Goal: Find contact information: Find contact information

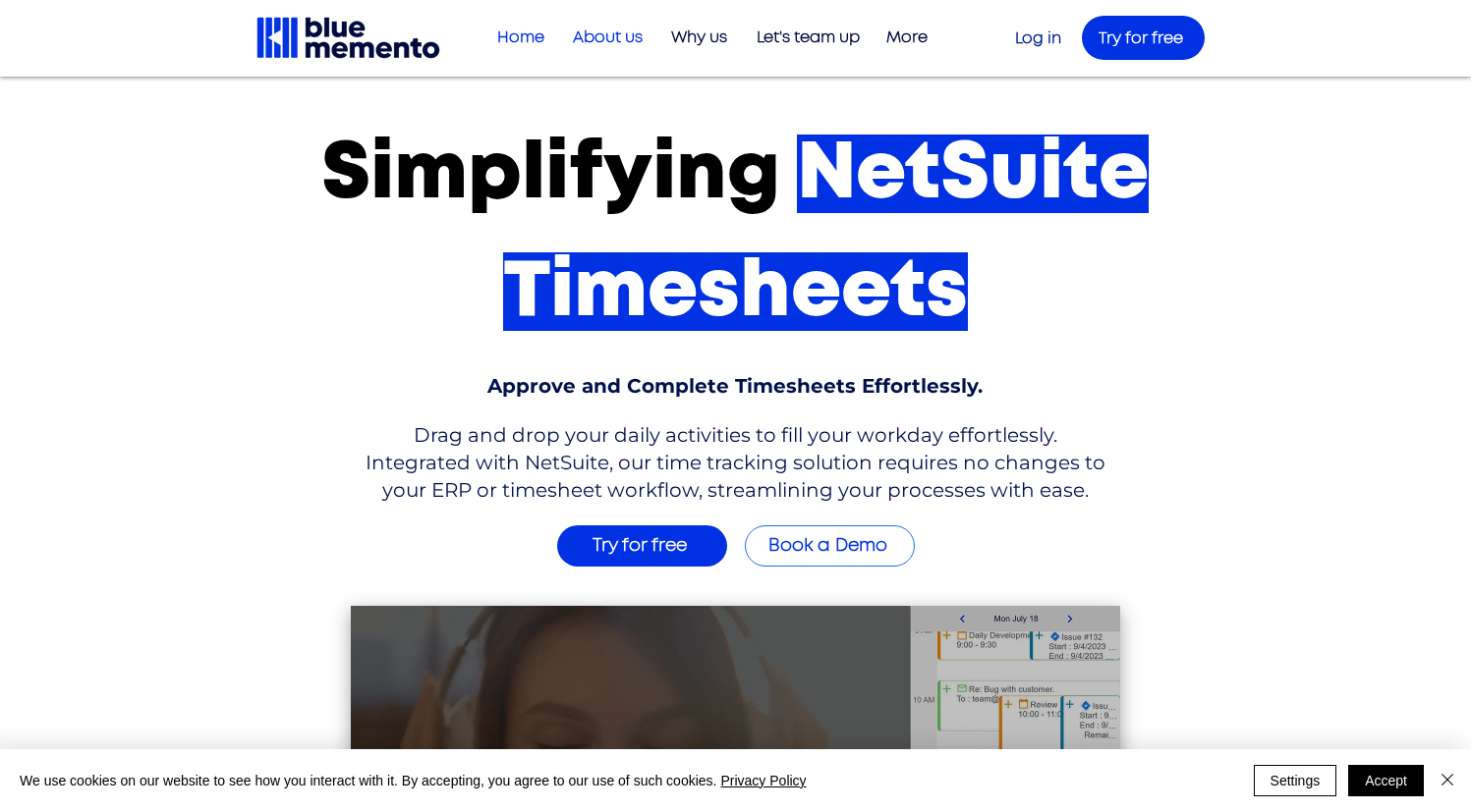
click at [604, 35] on p "About us" at bounding box center [607, 37] width 90 height 33
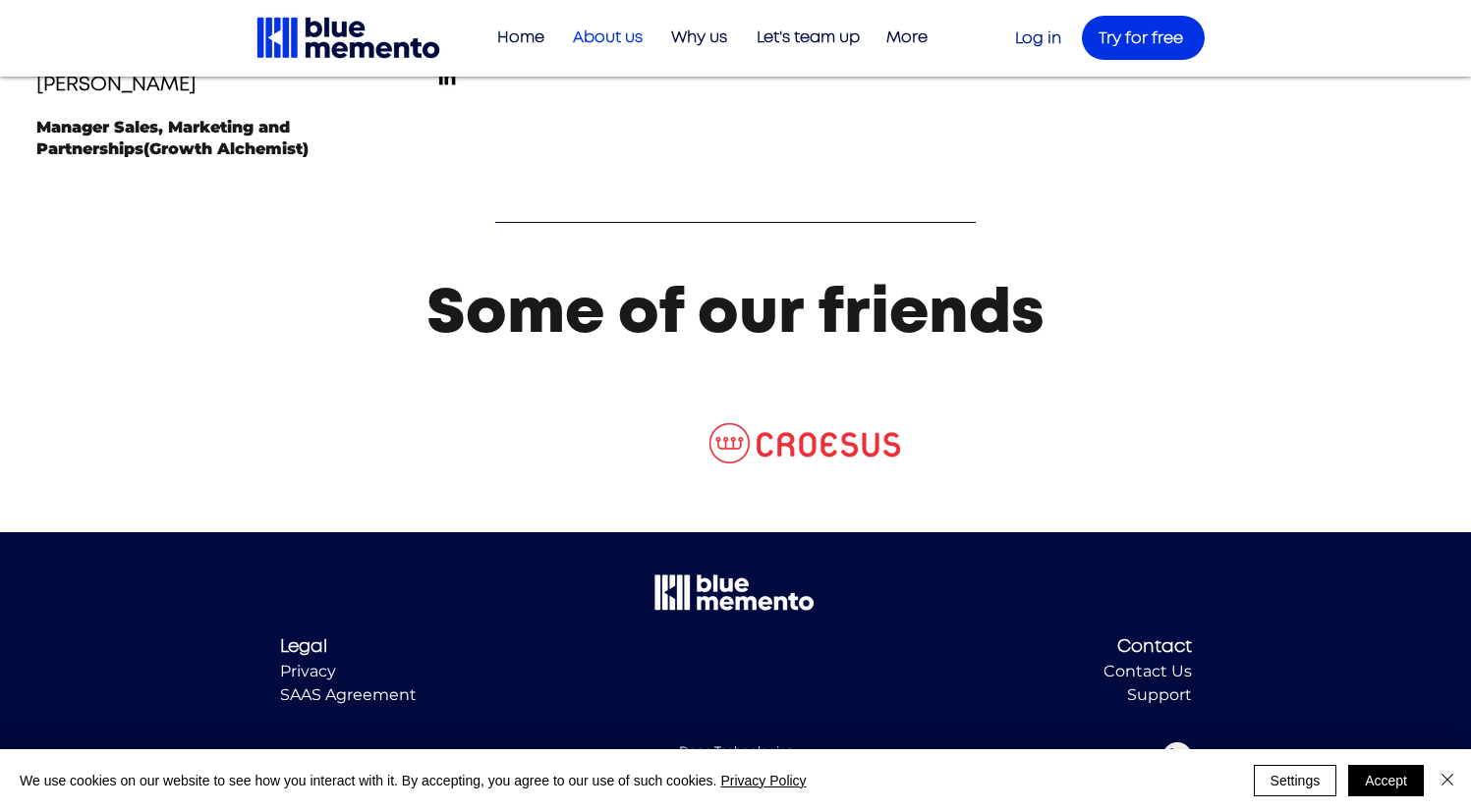
scroll to position [2728, 0]
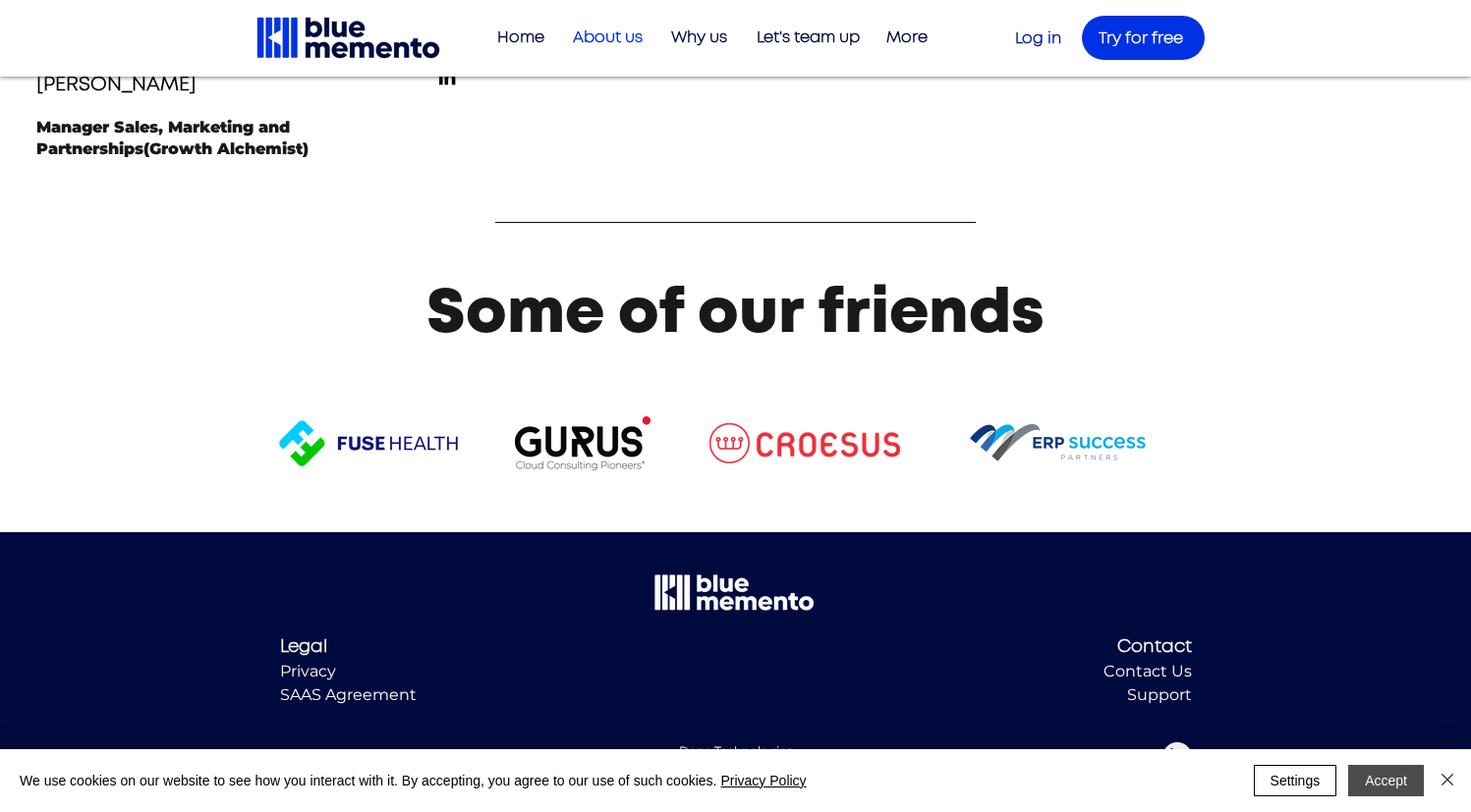
click at [1381, 782] on button "Accept" at bounding box center [1385, 780] width 76 height 32
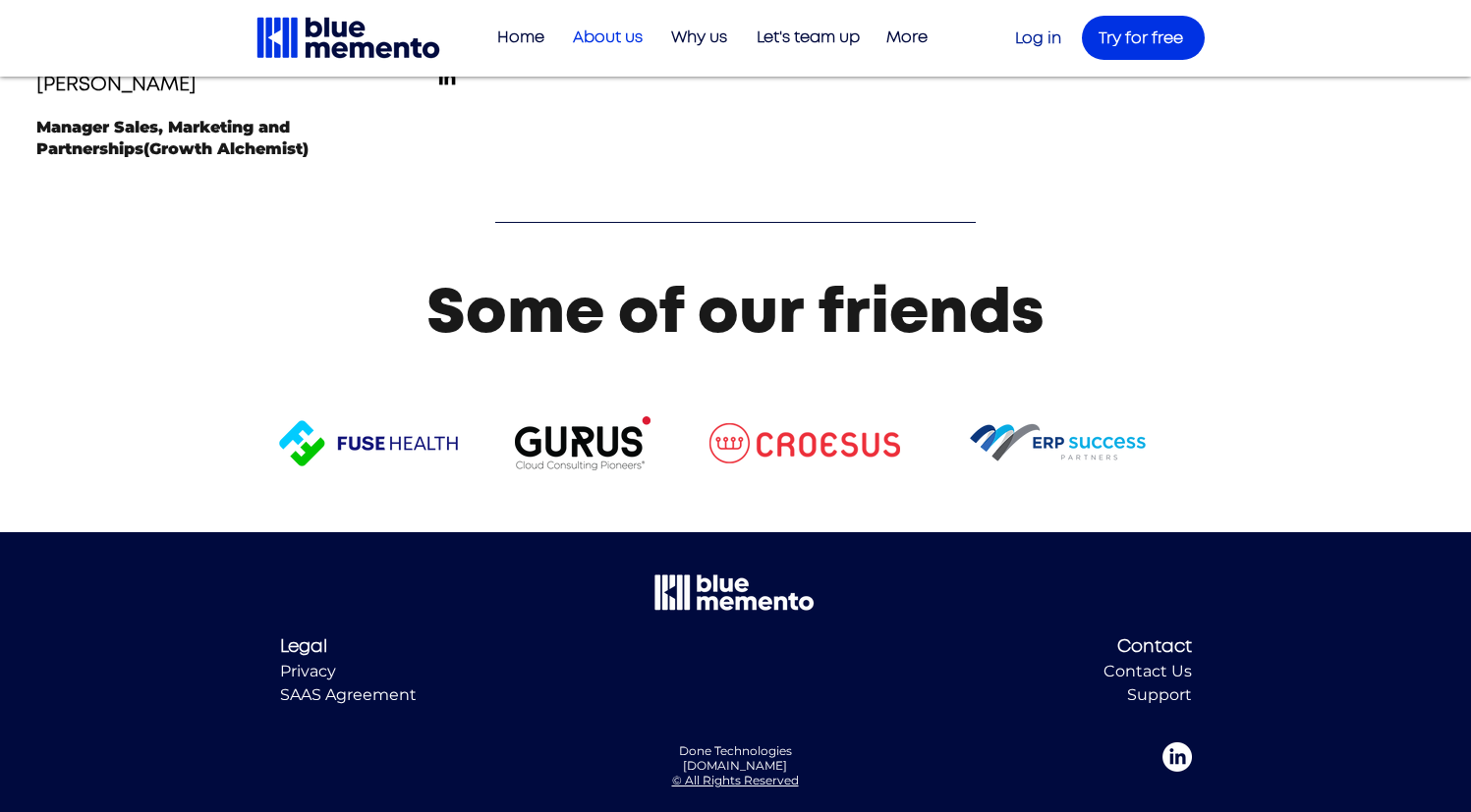
click at [1153, 681] on span "Contact Us" at bounding box center [1148, 671] width 89 height 19
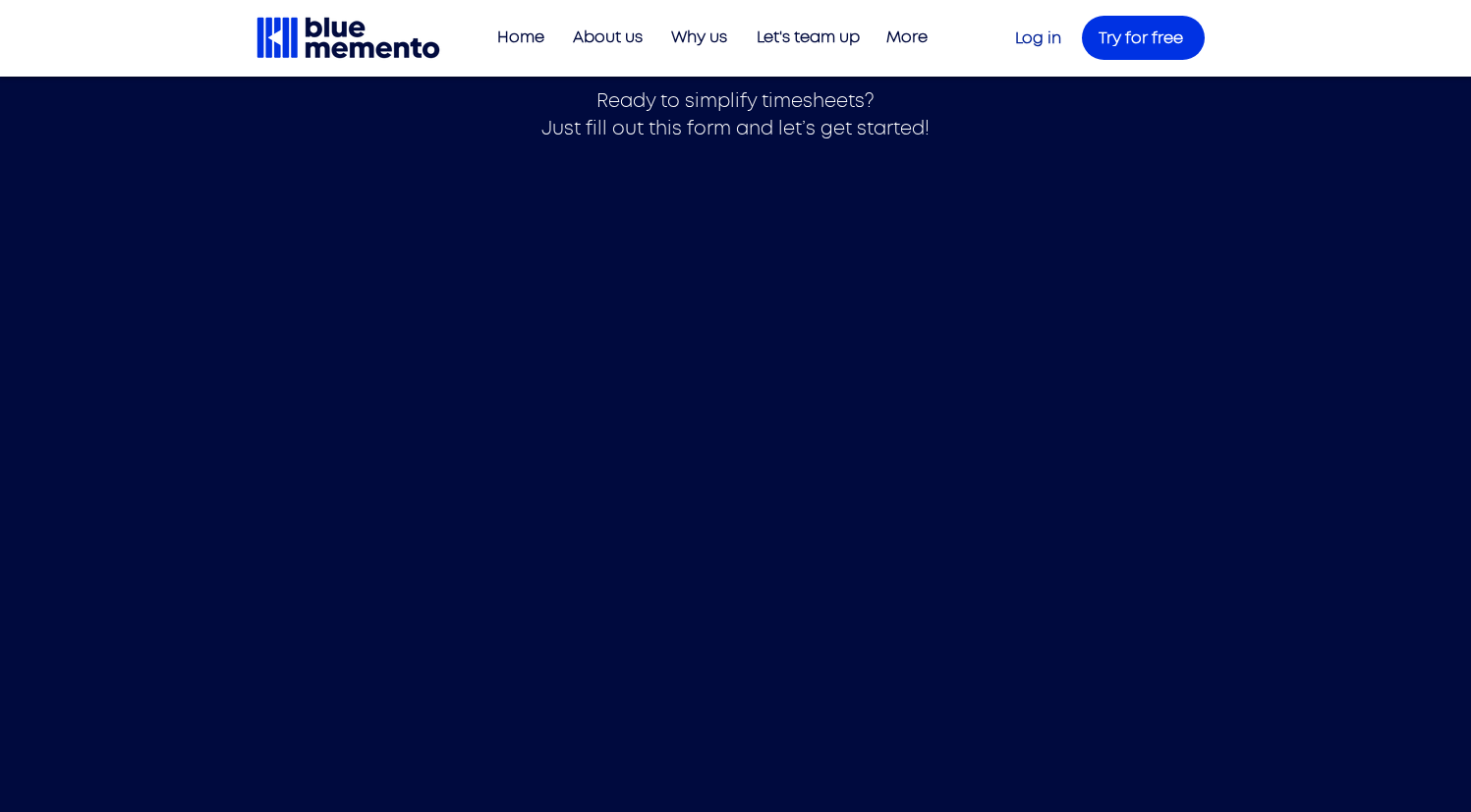
scroll to position [404, 0]
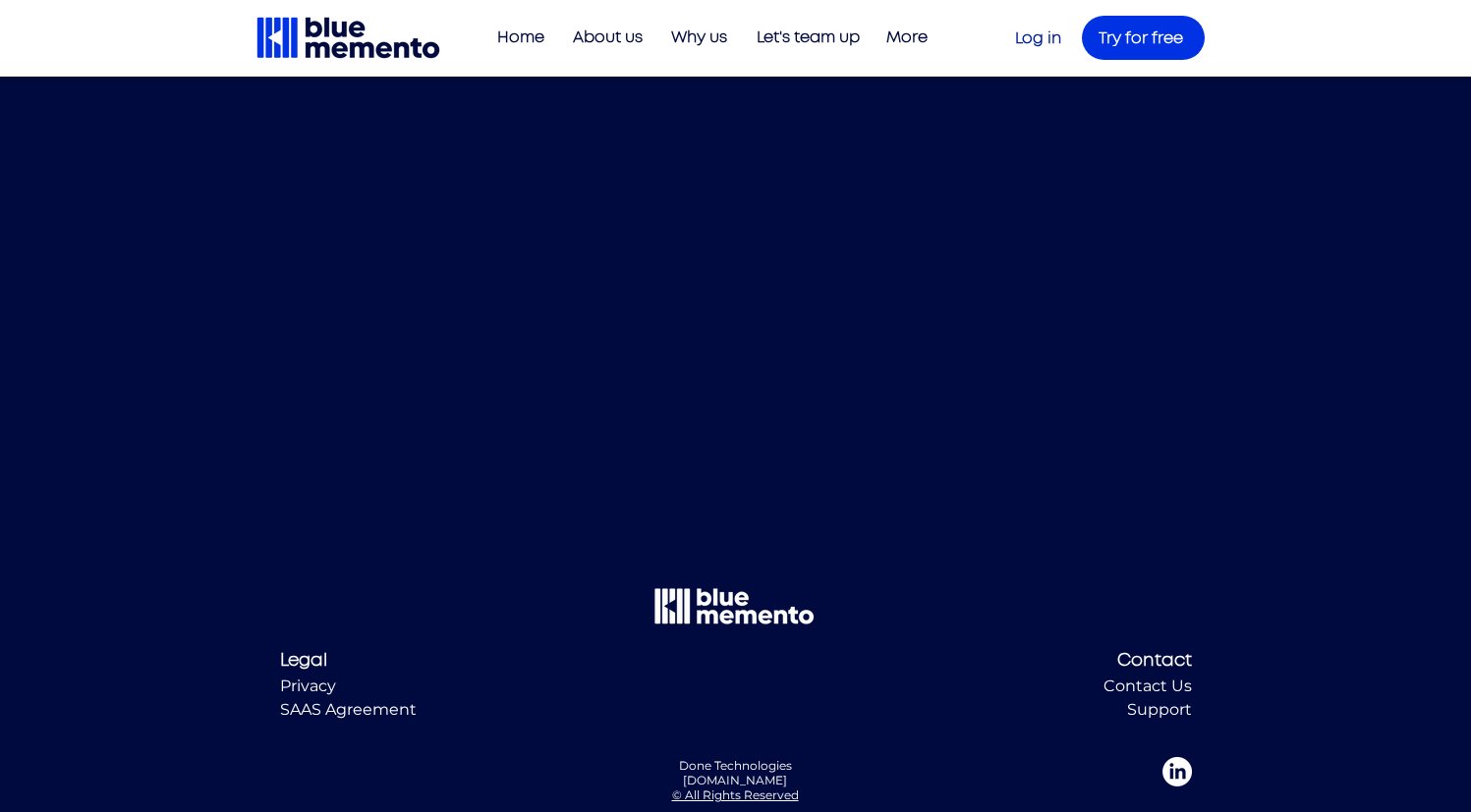
click at [1175, 764] on img "LinkedIn" at bounding box center [1177, 772] width 30 height 30
click at [612, 36] on p "About us" at bounding box center [607, 37] width 90 height 33
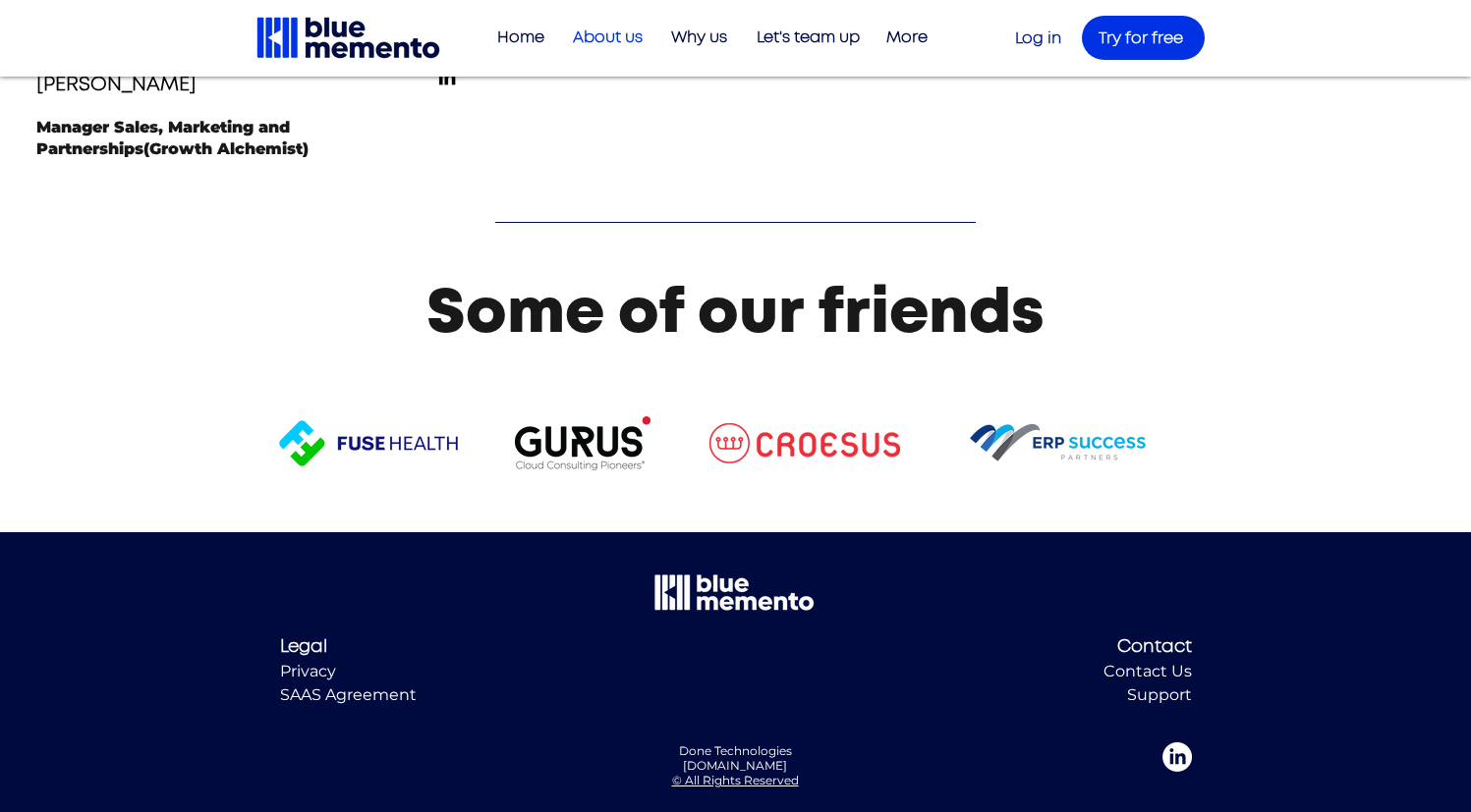
scroll to position [2728, 0]
click at [679, 763] on span "Done Technologies [DOMAIN_NAME]" at bounding box center [736, 758] width 113 height 30
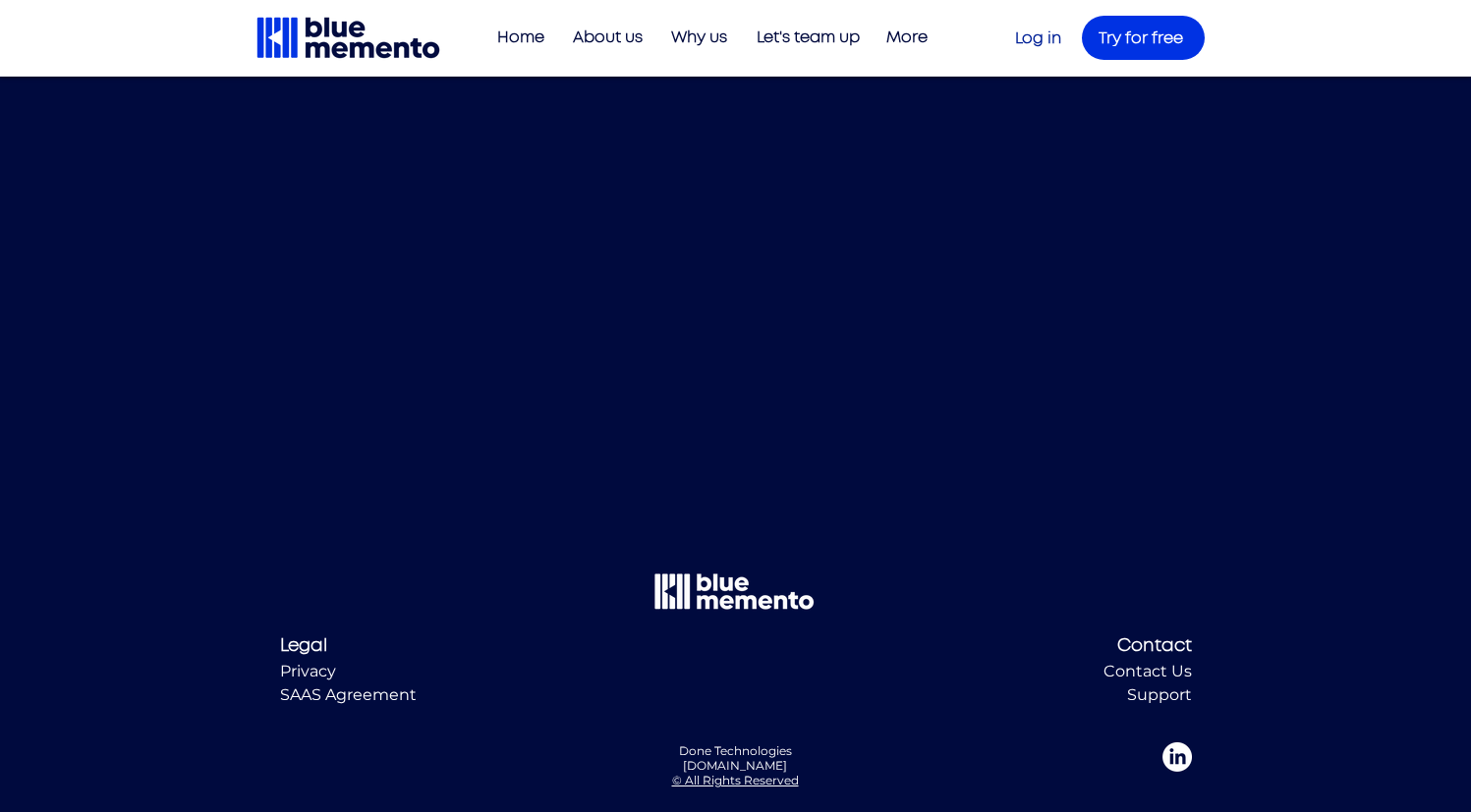
scroll to position [2728, 0]
